Goal: Information Seeking & Learning: Learn about a topic

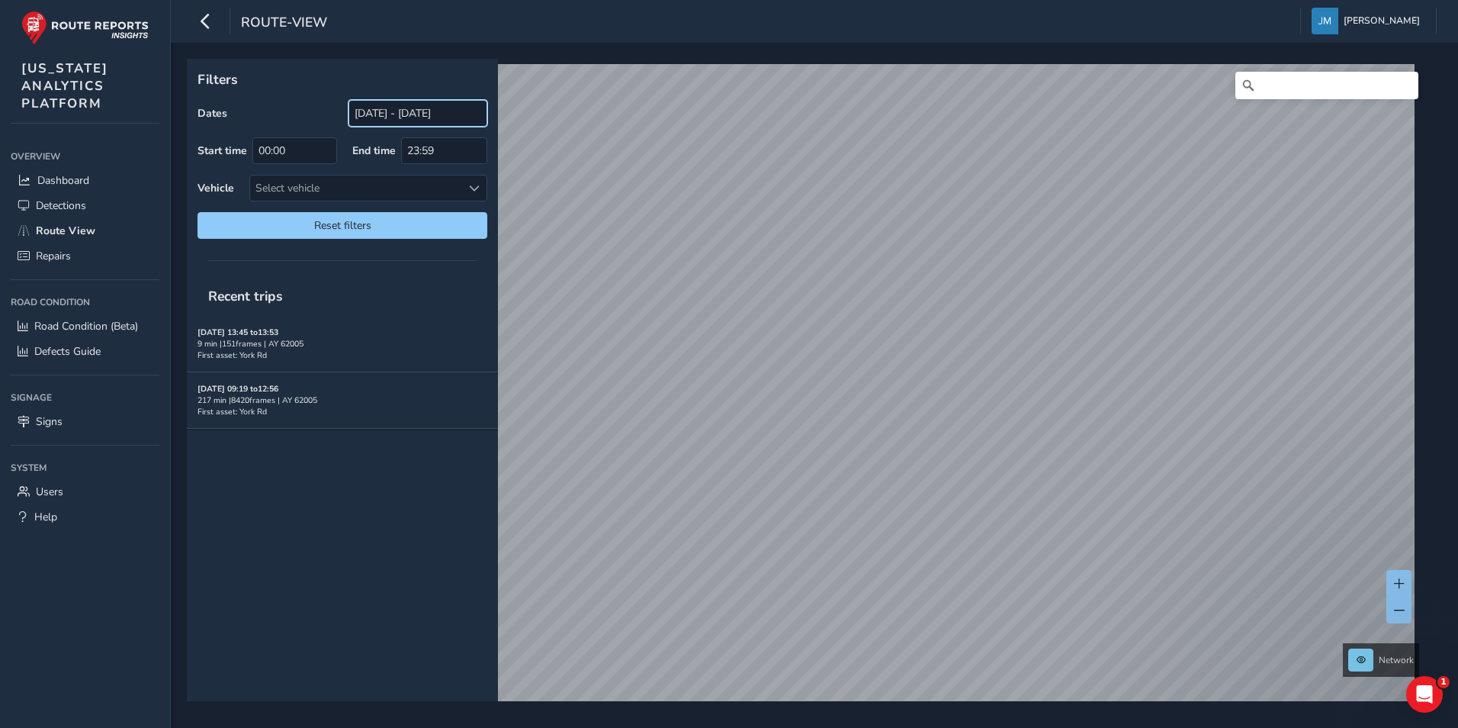
click at [394, 109] on input "[DATE] - [DATE]" at bounding box center [418, 113] width 139 height 27
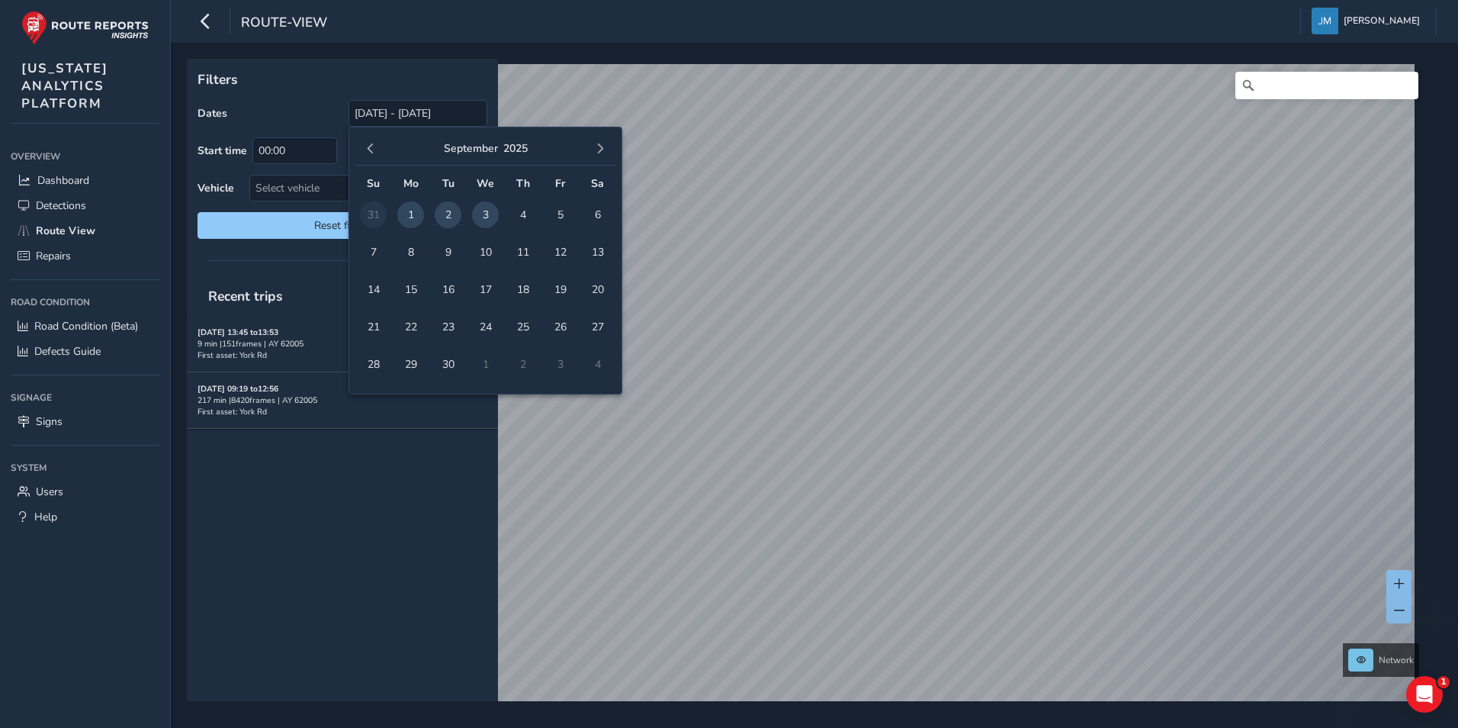
click at [448, 214] on span "2" at bounding box center [448, 214] width 27 height 27
click at [409, 210] on span "1" at bounding box center [410, 214] width 27 height 27
click at [411, 110] on input "[DATE] - [DATE]" at bounding box center [418, 113] width 139 height 27
click at [407, 210] on span "1" at bounding box center [410, 214] width 27 height 27
click at [443, 210] on span "2" at bounding box center [448, 214] width 27 height 27
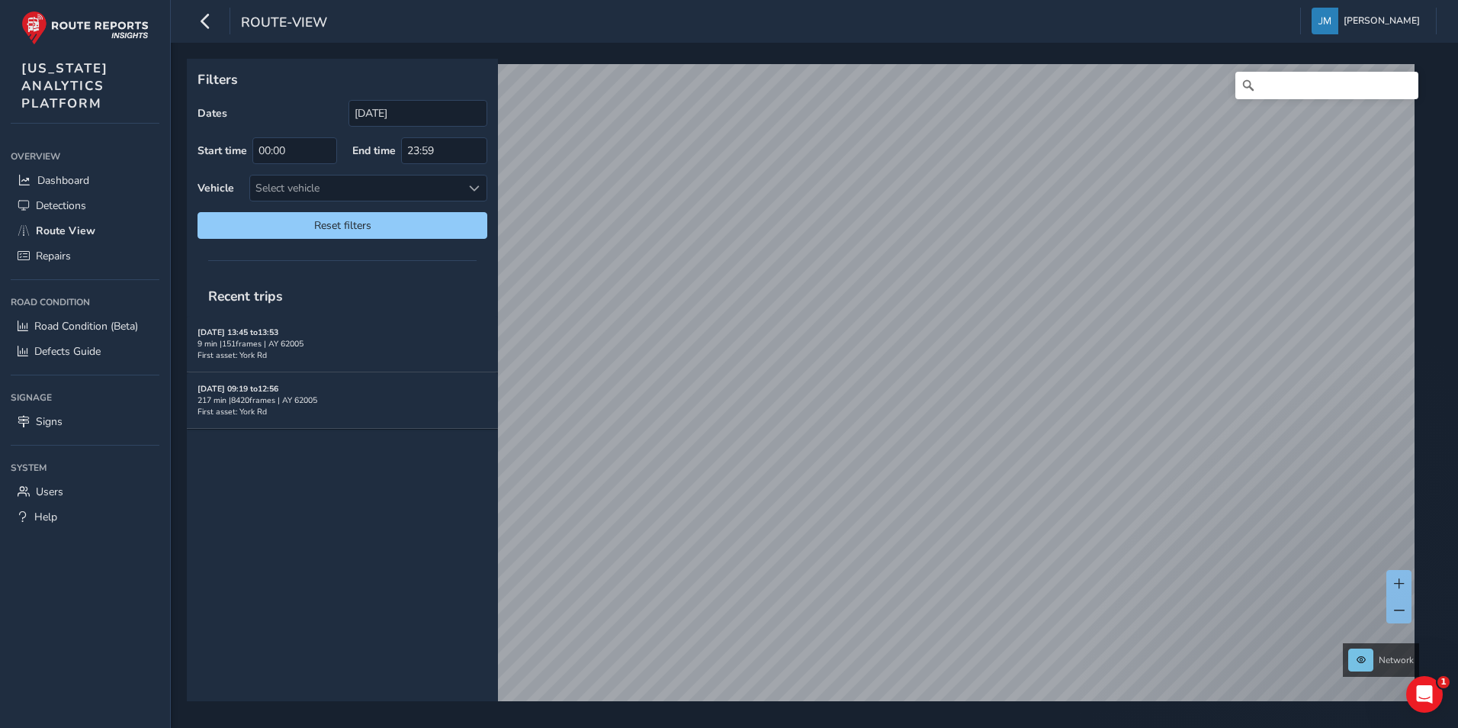
type input "[DATE] - [DATE]"
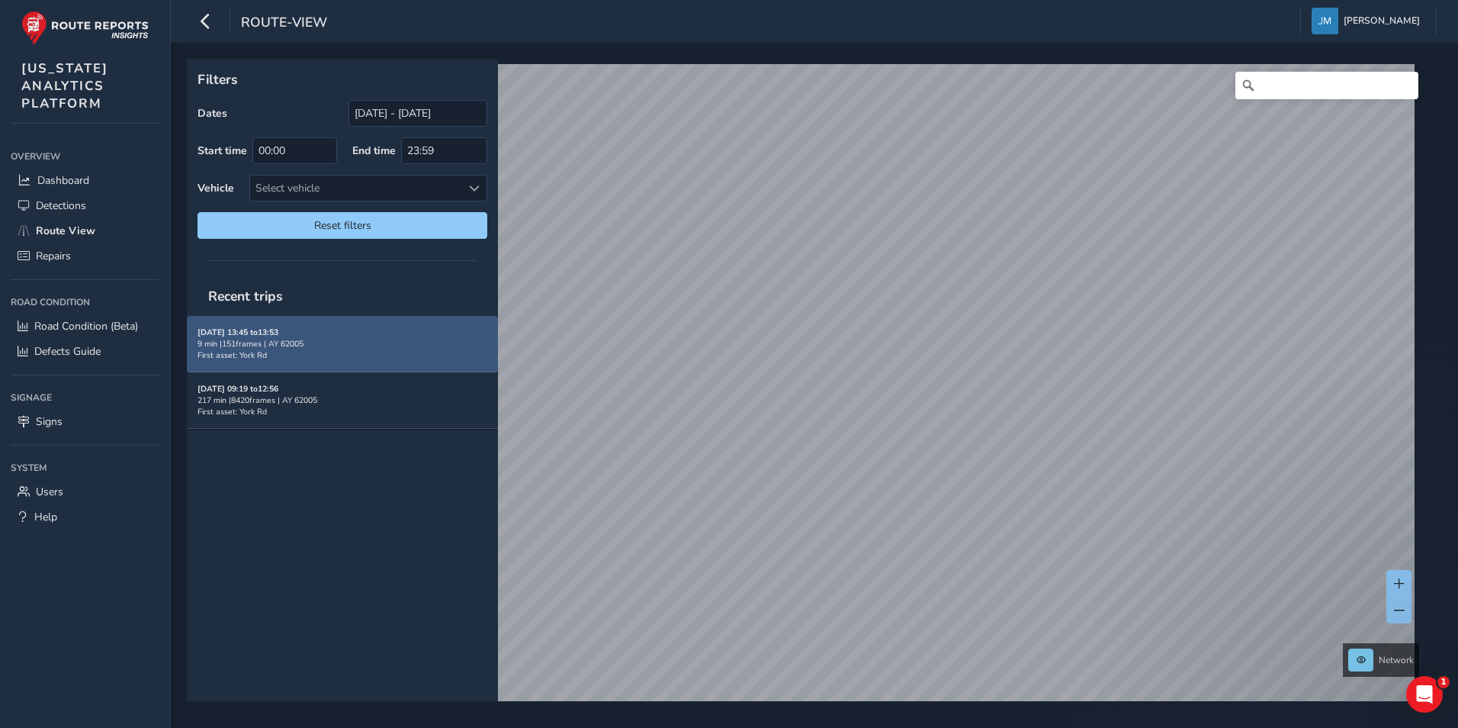
click at [380, 333] on div "[DATE] 13:45 to 13:53 9 min | 151 frames | AY 62005 First asset: York Rd" at bounding box center [343, 343] width 290 height 34
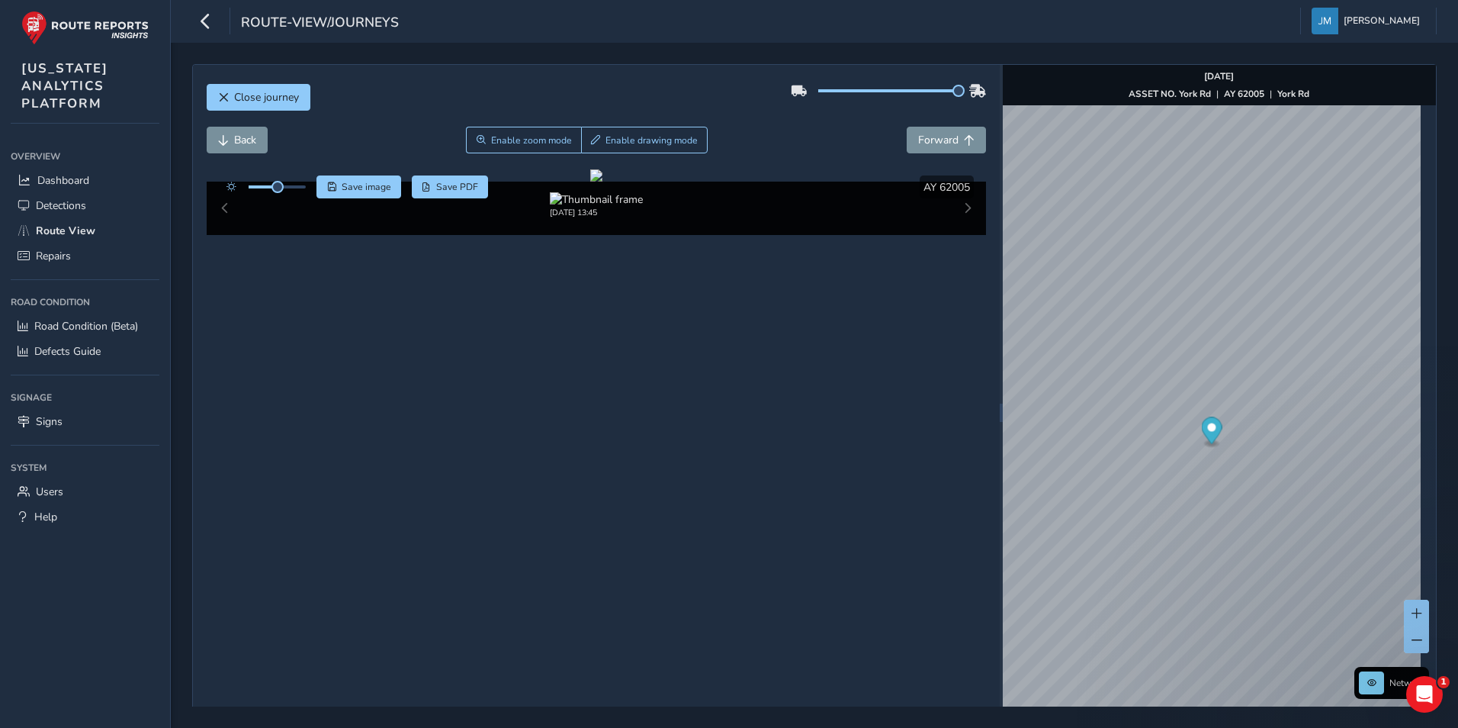
drag, startPoint x: 882, startPoint y: 88, endPoint x: 987, endPoint y: 95, distance: 105.4
click at [987, 95] on div "Close journey Back Enable zoom mode Enable drawing mode Forward Click and Drag …" at bounding box center [596, 412] width 807 height 695
click at [929, 140] on span "Forward" at bounding box center [938, 140] width 40 height 14
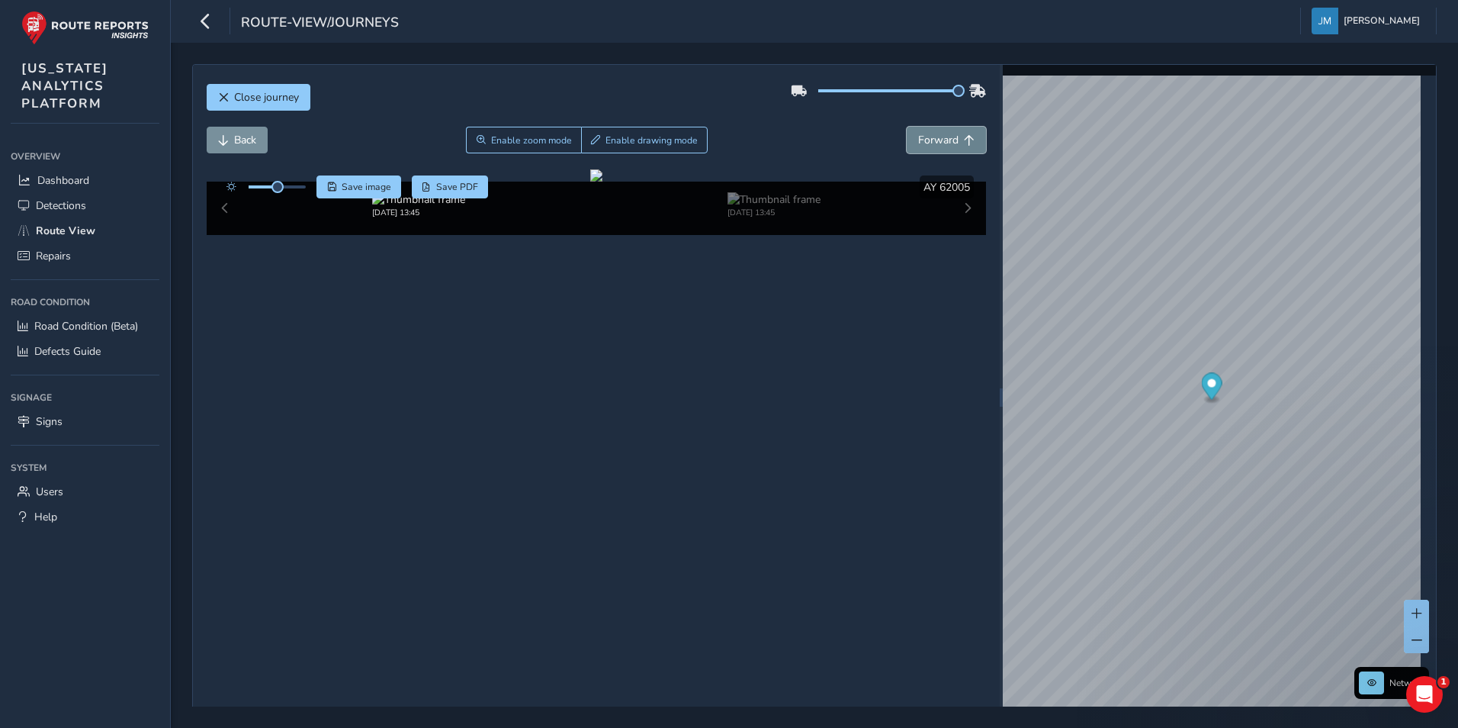
click at [929, 140] on span "Forward" at bounding box center [938, 140] width 40 height 14
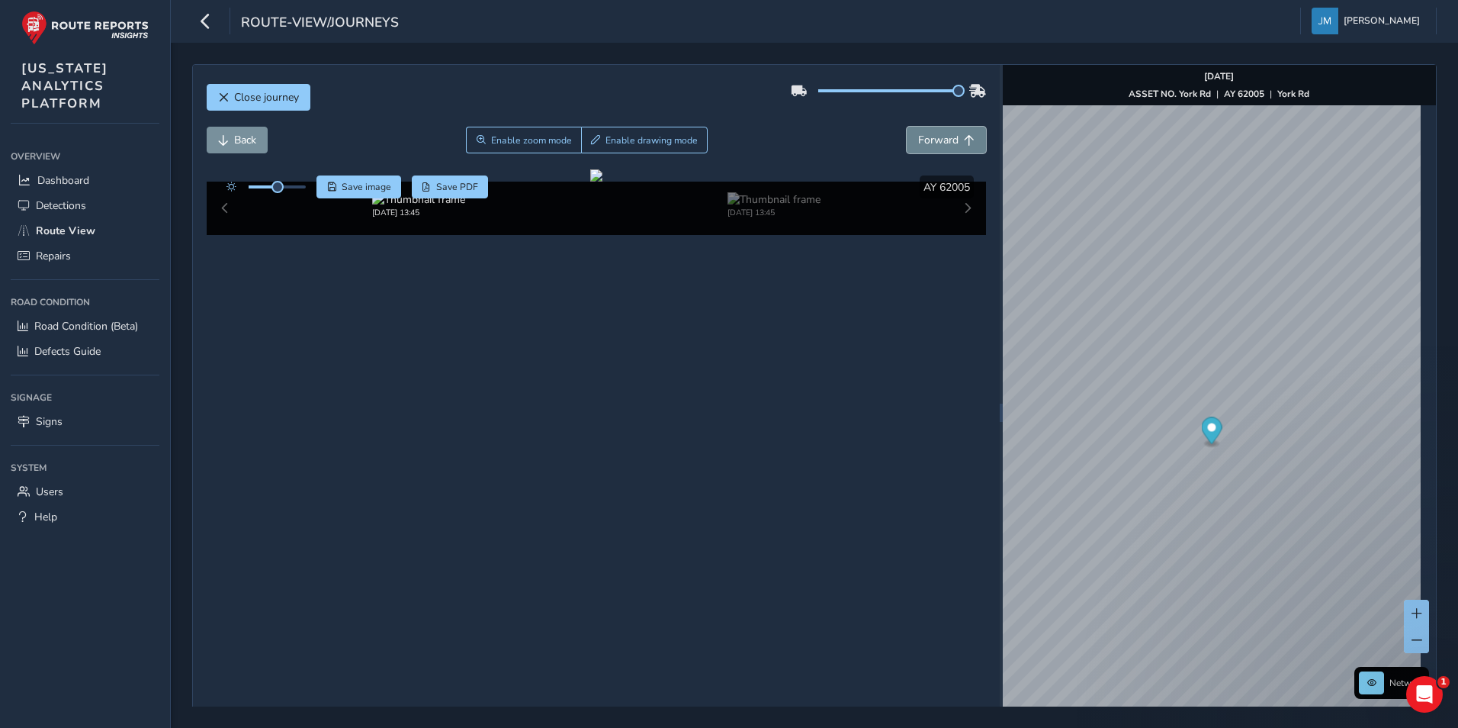
click at [929, 140] on span "Forward" at bounding box center [938, 140] width 40 height 14
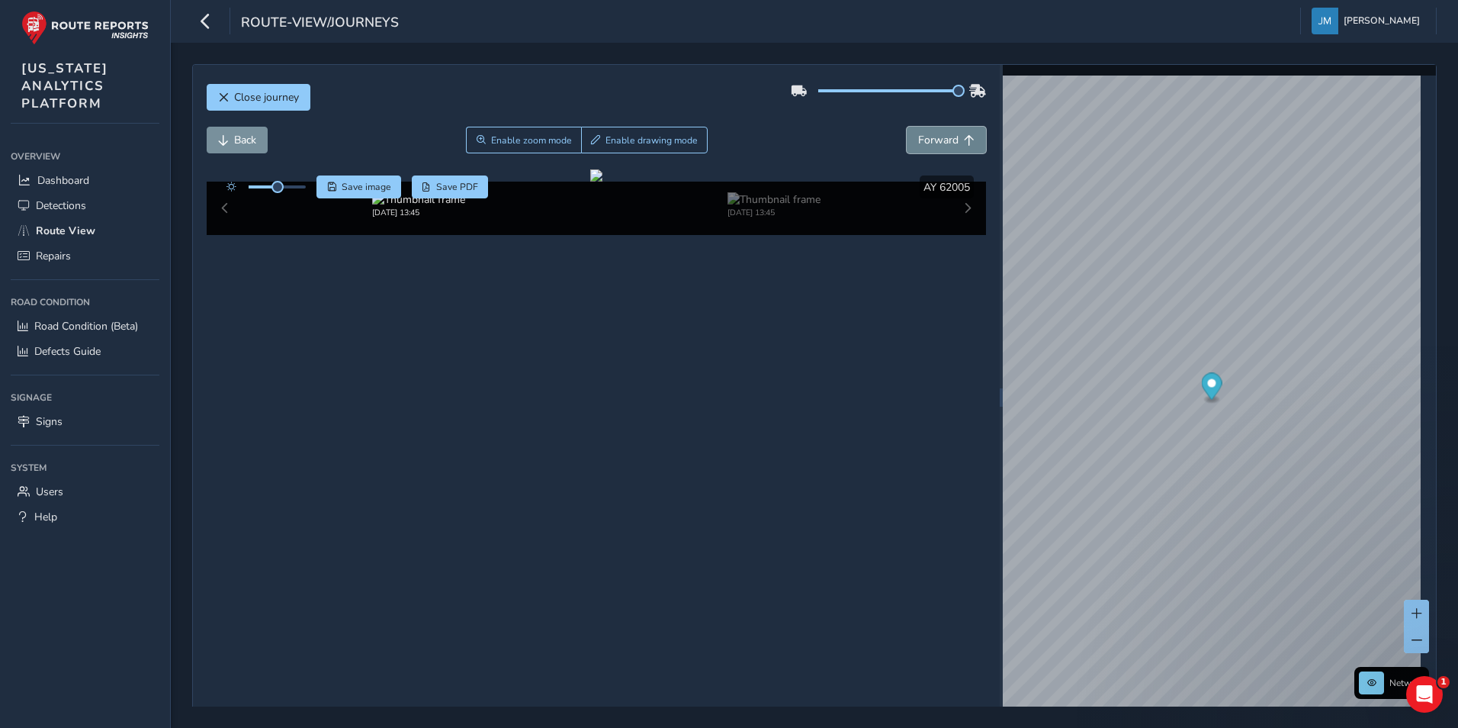
click at [929, 140] on span "Forward" at bounding box center [938, 140] width 40 height 14
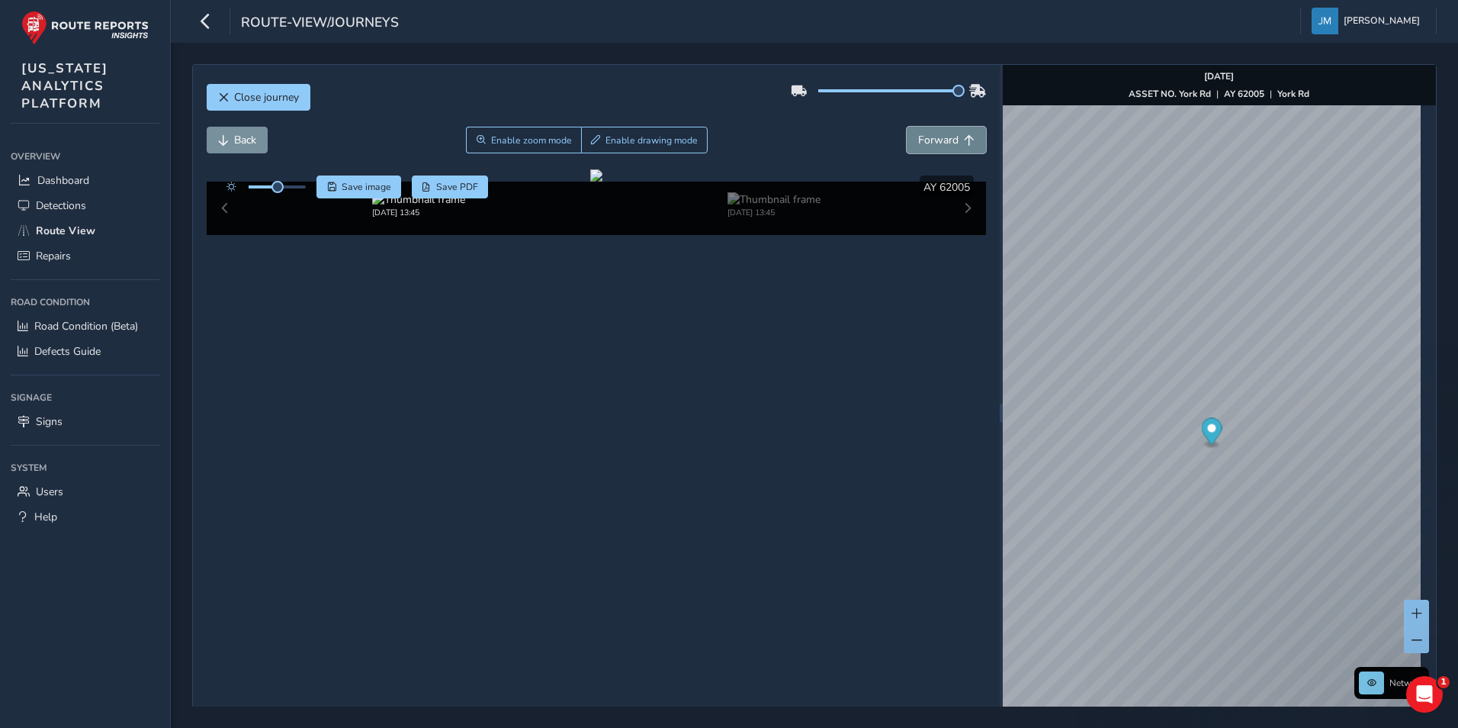
click at [929, 140] on span "Forward" at bounding box center [938, 140] width 40 height 14
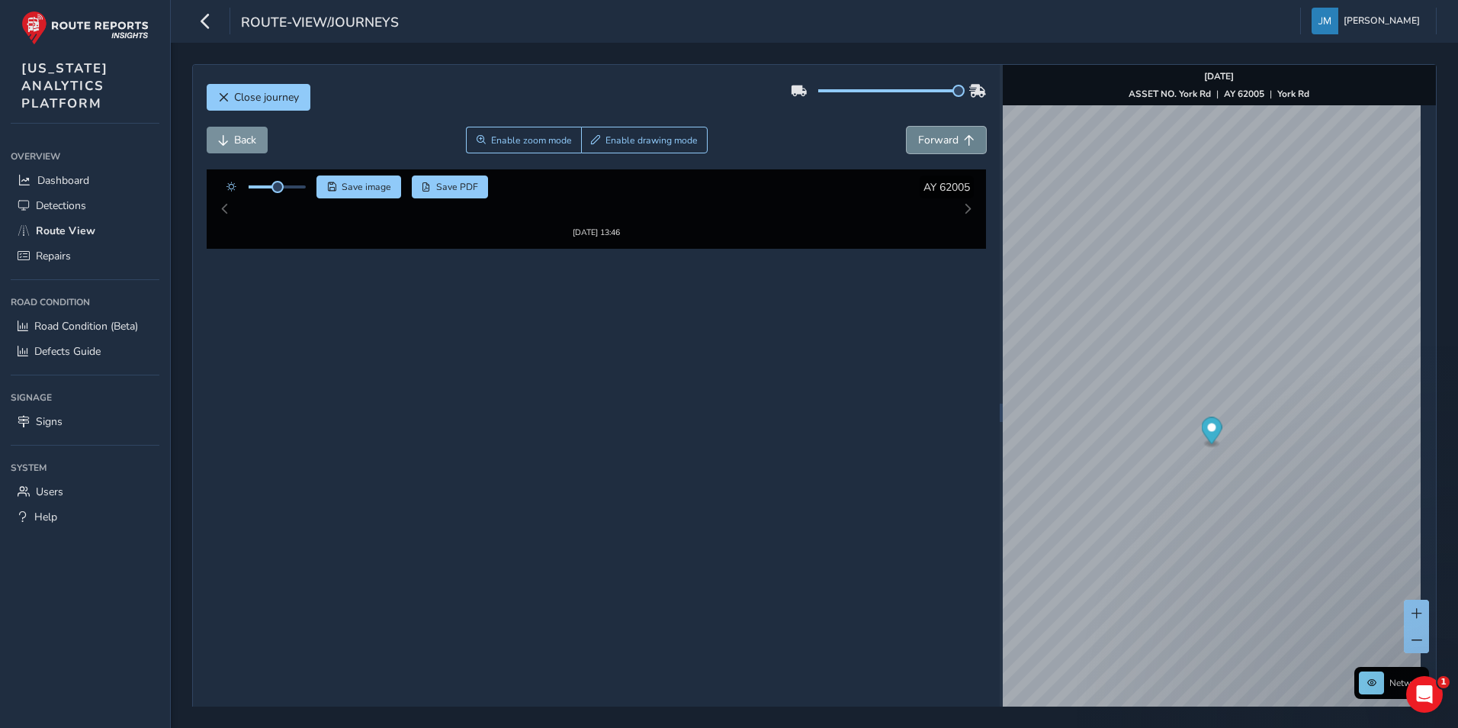
click at [929, 140] on span "Forward" at bounding box center [938, 140] width 40 height 14
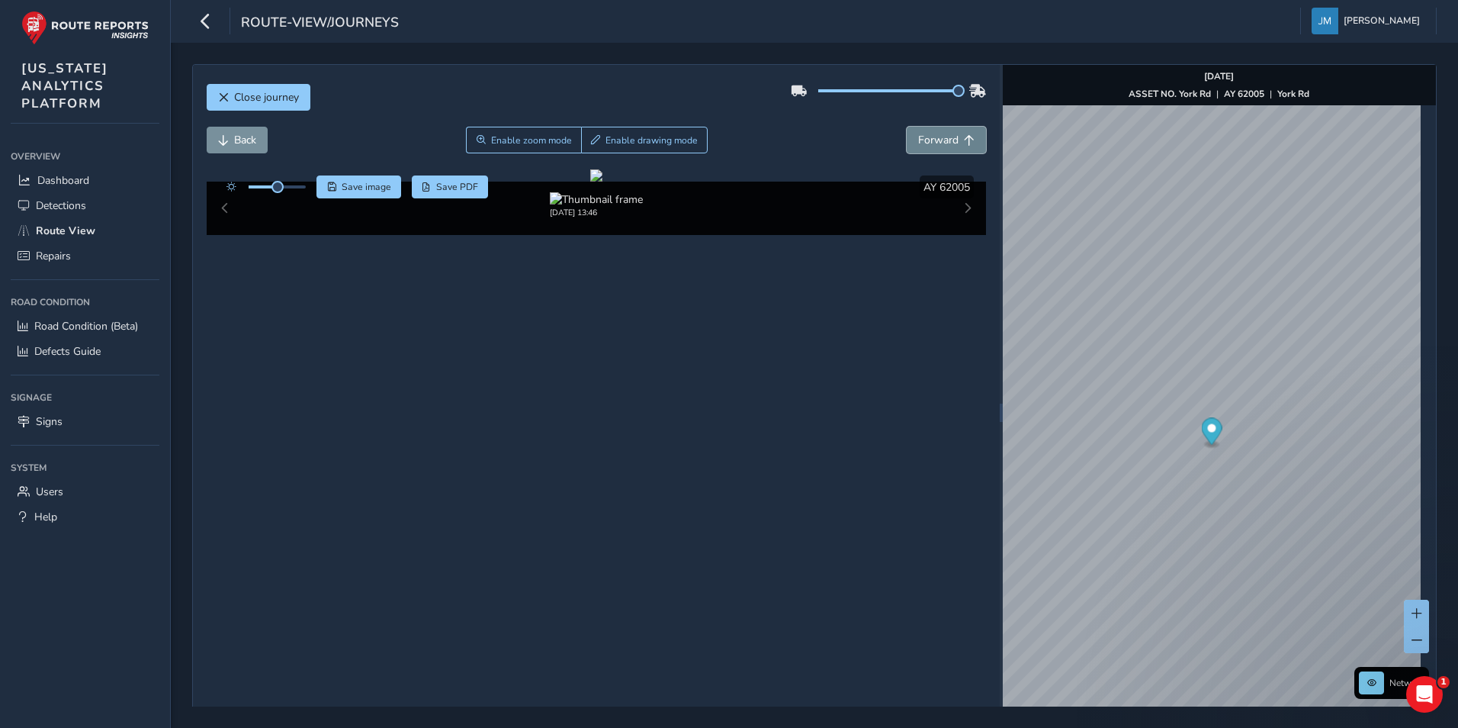
click at [929, 140] on span "Forward" at bounding box center [938, 140] width 40 height 14
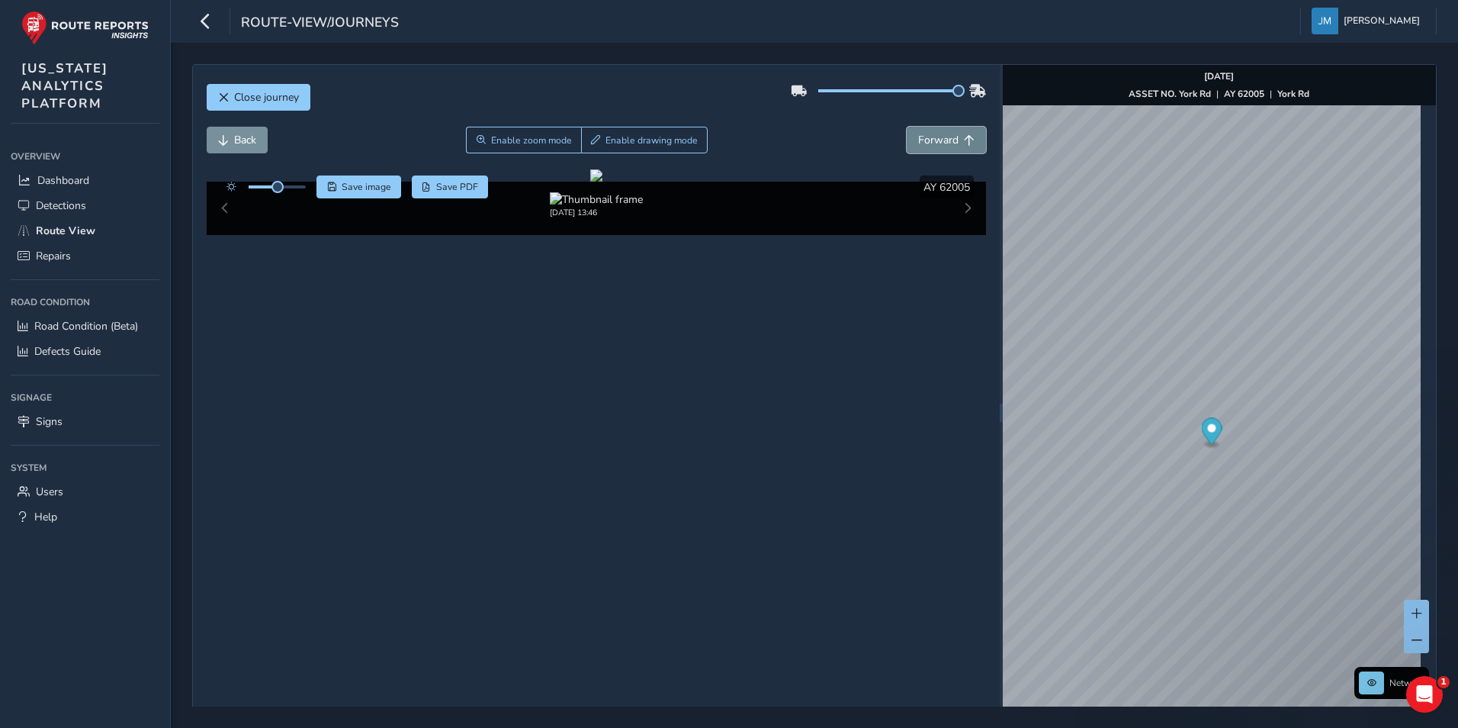
click at [929, 140] on span "Forward" at bounding box center [938, 140] width 40 height 14
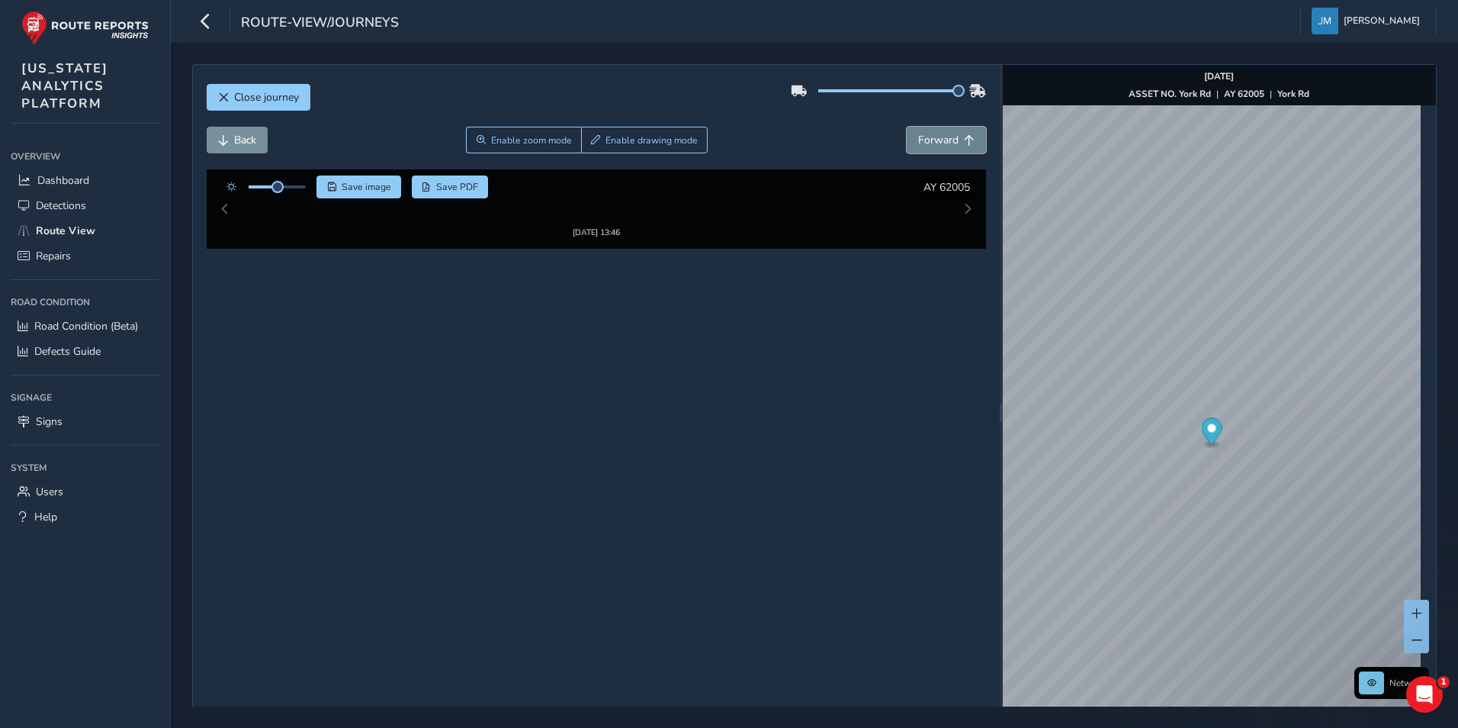
click at [929, 140] on span "Forward" at bounding box center [938, 140] width 40 height 14
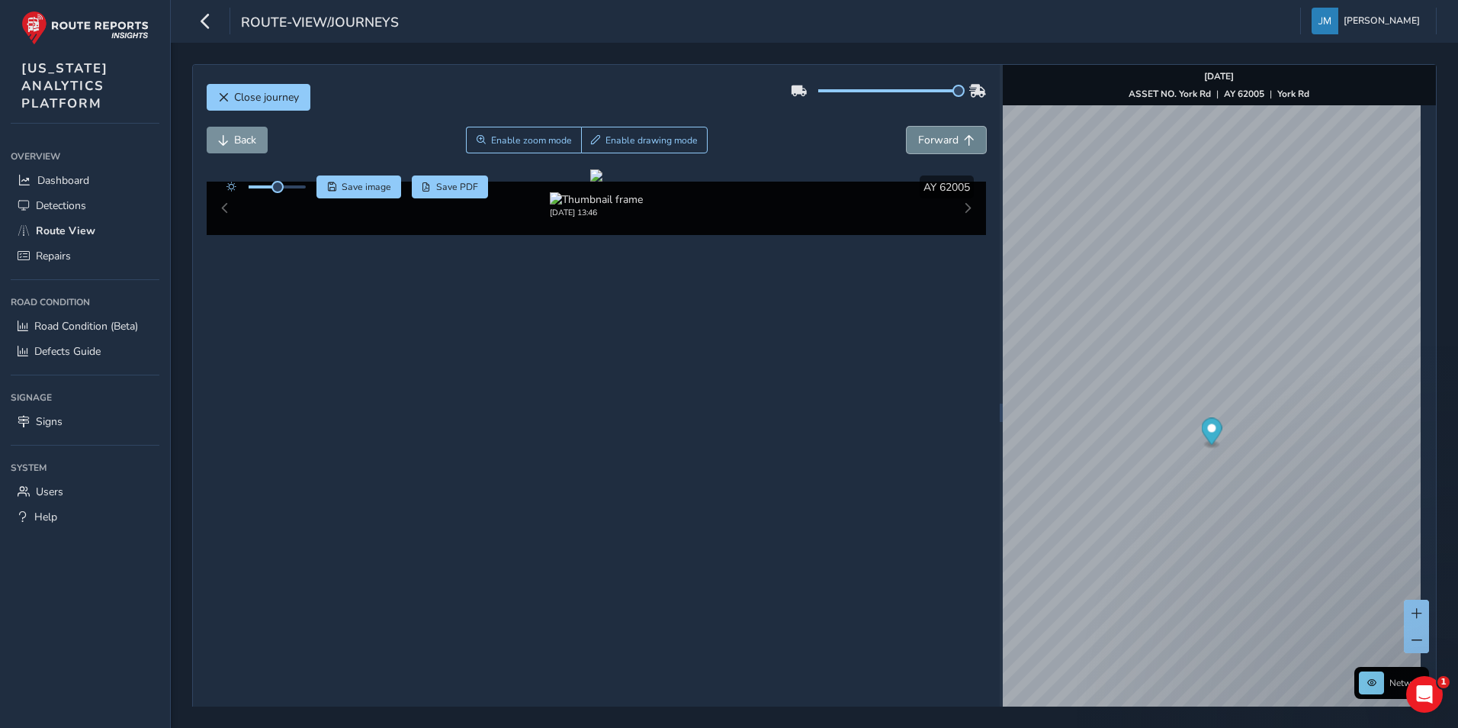
click at [929, 140] on span "Forward" at bounding box center [938, 140] width 40 height 14
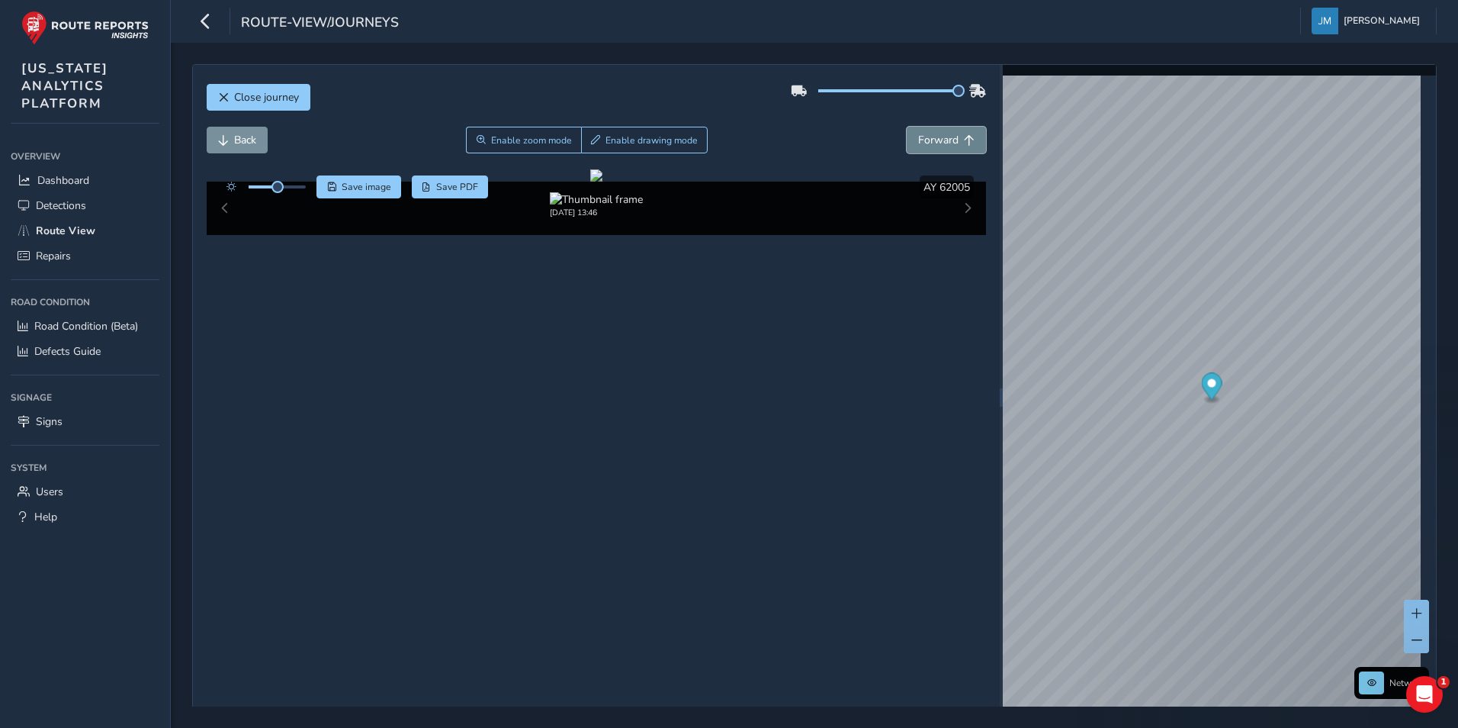
click at [929, 140] on span "Forward" at bounding box center [938, 140] width 40 height 14
click at [207, 31] on icon "button" at bounding box center [206, 21] width 16 height 27
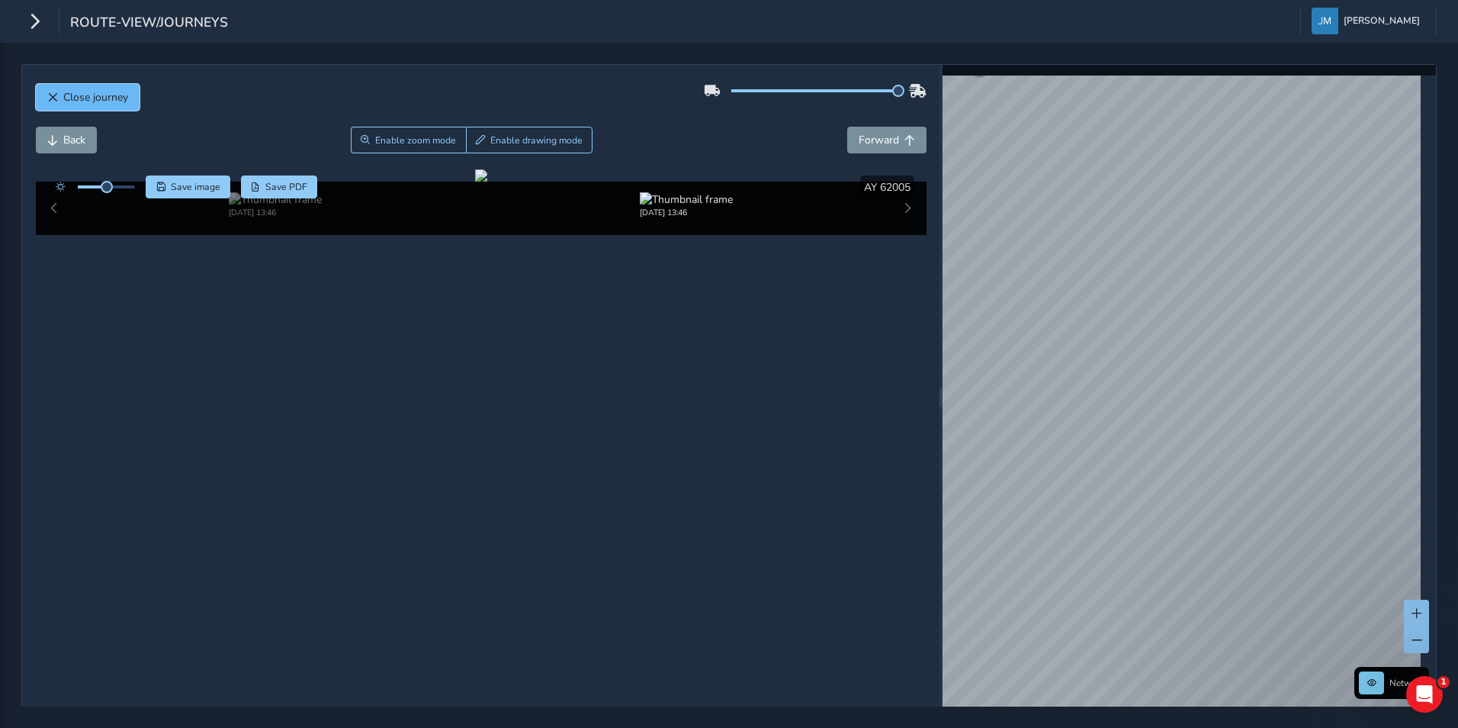
click at [121, 97] on span "Close journey" at bounding box center [95, 97] width 65 height 14
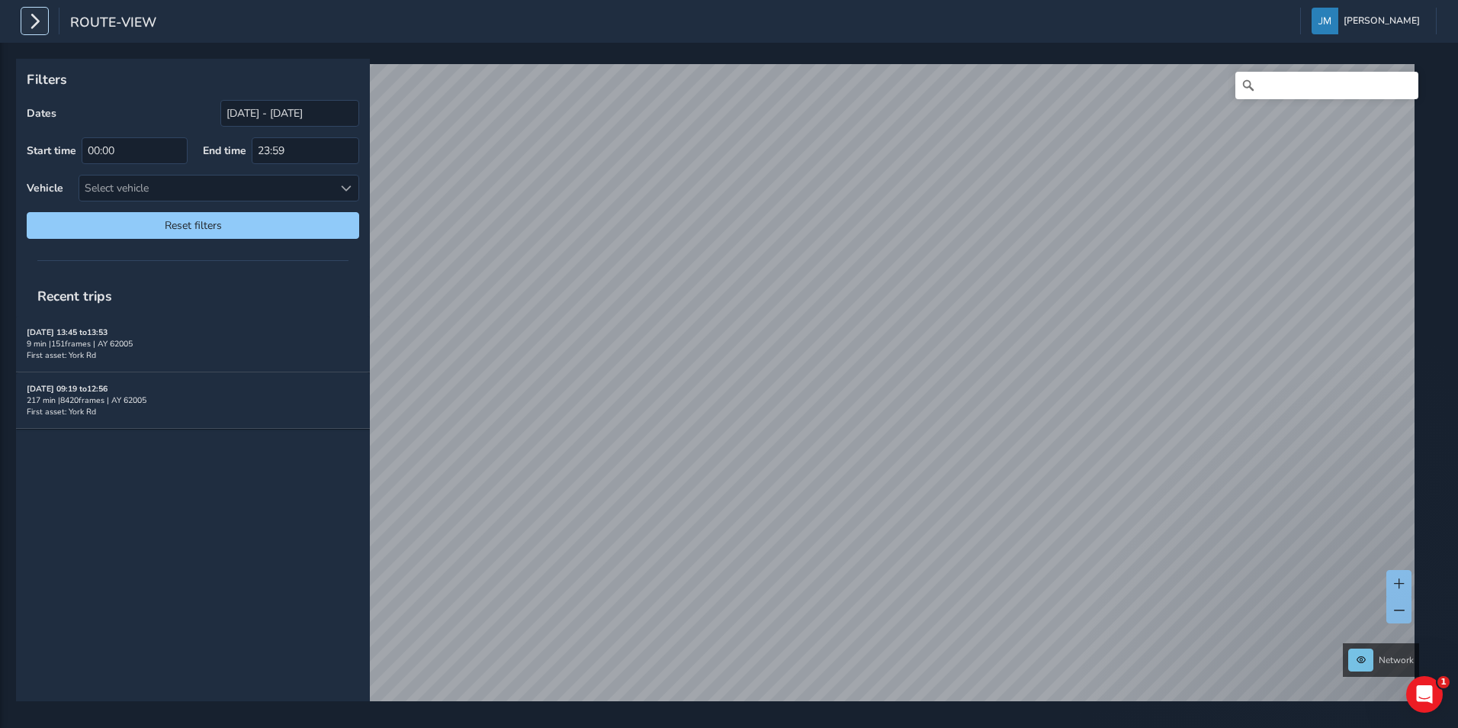
click at [25, 24] on button "button" at bounding box center [34, 21] width 27 height 27
